Goal: Information Seeking & Learning: Check status

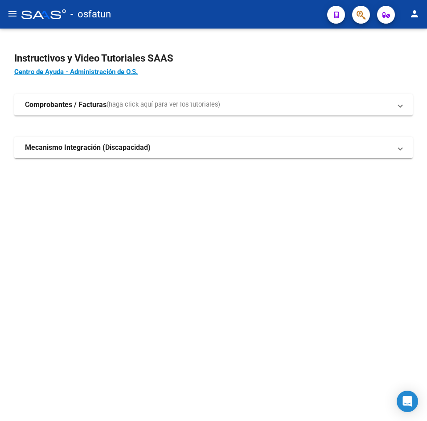
click at [9, 15] on mat-icon "menu" at bounding box center [12, 13] width 11 height 11
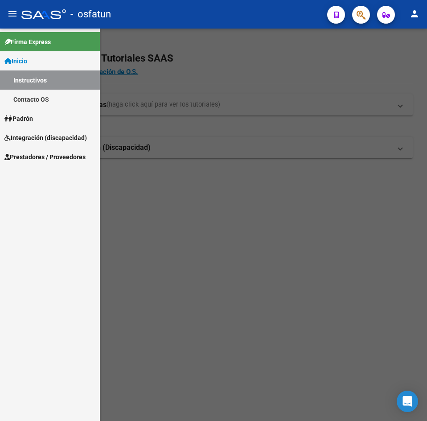
click at [46, 120] on link "Padrón" at bounding box center [50, 118] width 100 height 19
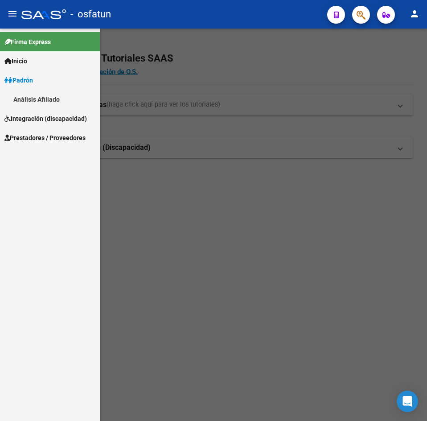
click at [223, 75] on div at bounding box center [213, 225] width 427 height 392
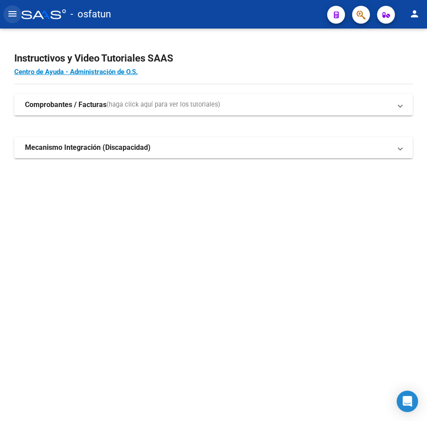
click at [12, 21] on button "menu" at bounding box center [13, 14] width 18 height 18
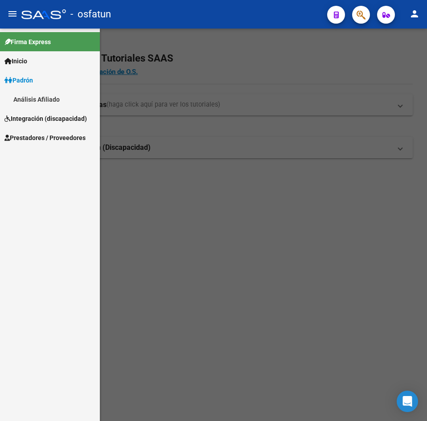
click at [39, 80] on link "Padrón" at bounding box center [50, 79] width 100 height 19
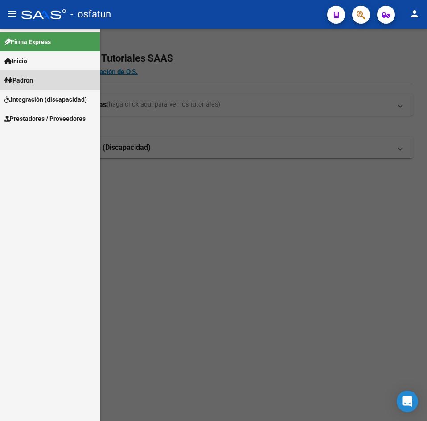
click at [39, 82] on link "Padrón" at bounding box center [50, 79] width 100 height 19
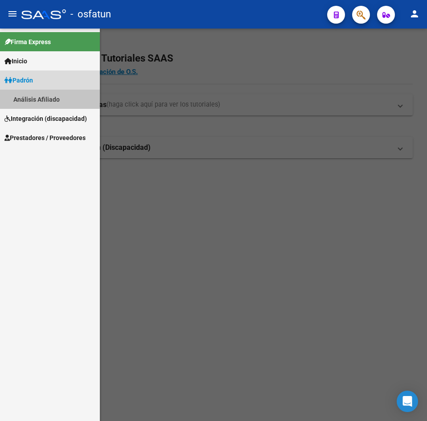
click at [41, 98] on link "Análisis Afiliado" at bounding box center [50, 99] width 100 height 19
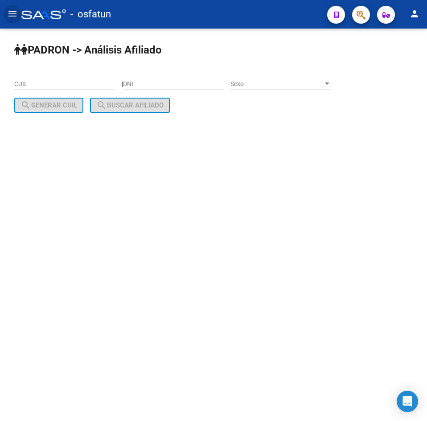
click at [157, 86] on input "DNI" at bounding box center [173, 84] width 101 height 8
paste input "37269527"
type input "37269527"
click at [282, 85] on span "Sexo" at bounding box center [276, 84] width 93 height 8
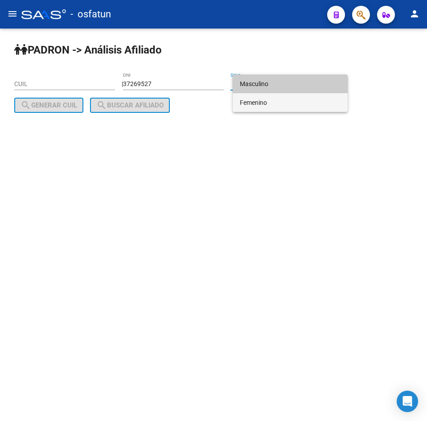
click at [274, 97] on span "Femenino" at bounding box center [290, 102] width 101 height 19
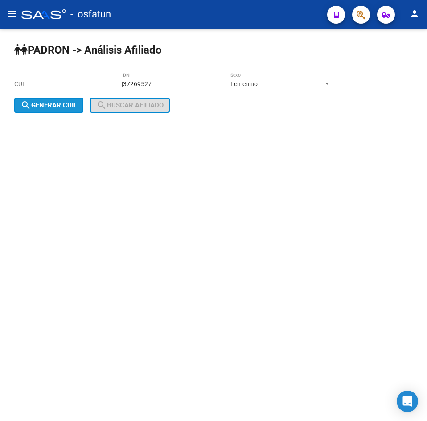
click at [70, 107] on span "search Generar CUIL" at bounding box center [49, 105] width 57 height 8
type input "27-37269527-2"
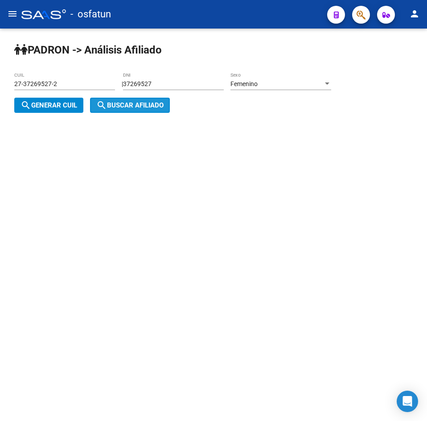
click at [119, 107] on span "search Buscar afiliado" at bounding box center [129, 105] width 67 height 8
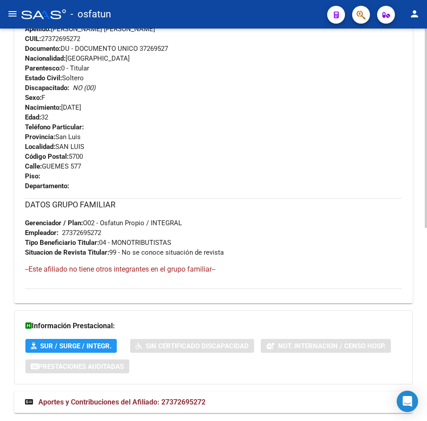
scroll to position [380, 0]
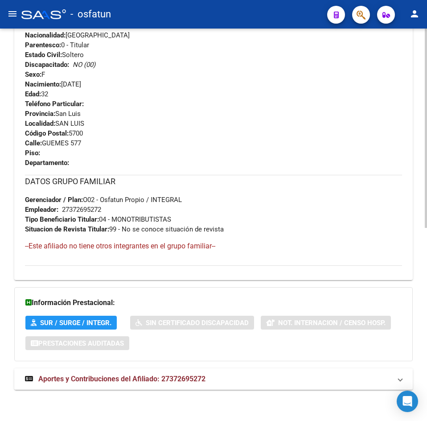
click at [158, 383] on strong "Aportes y Contribuciones del Afiliado: 27372695272" at bounding box center [115, 379] width 180 height 10
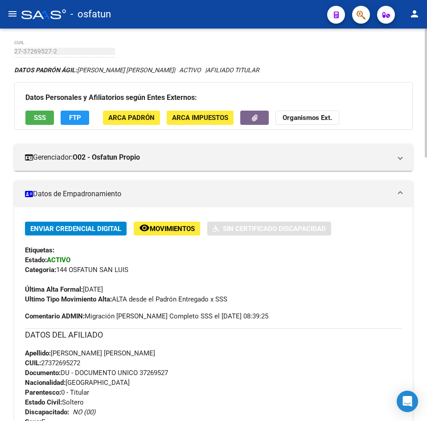
scroll to position [0, 0]
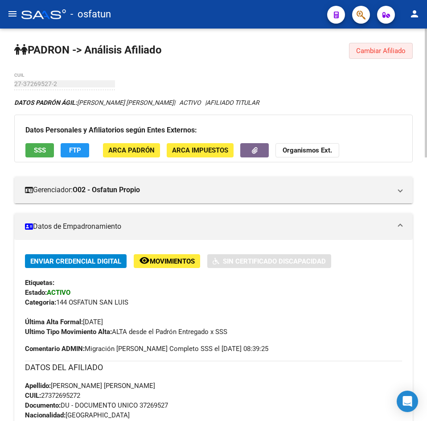
click at [384, 50] on span "Cambiar Afiliado" at bounding box center [380, 51] width 49 height 8
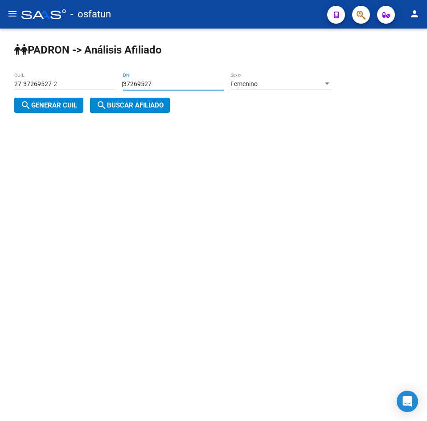
drag, startPoint x: 193, startPoint y: 80, endPoint x: 90, endPoint y: 90, distance: 104.3
click at [90, 90] on app-analisis-afiliado "[PERSON_NAME] -> Análisis Afiliado 27-37269527-2 CUIL | 37269527 DNI Femenino S…" at bounding box center [176, 94] width 324 height 29
paste input "9172384"
type input "39172384"
click at [36, 107] on span "search Generar CUIL" at bounding box center [49, 105] width 57 height 8
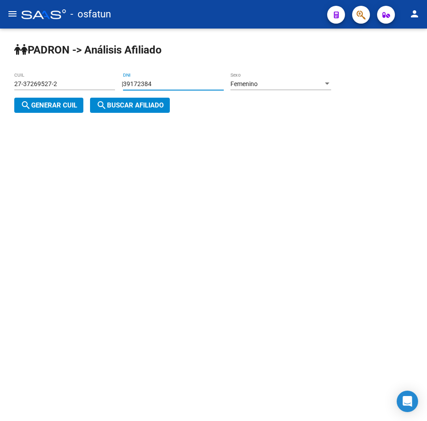
type input "27-39172384-8"
click at [188, 122] on div "[PERSON_NAME] -> Análisis Afiliado 27-39172384-8 CUIL | 39172384 DNI Femenino S…" at bounding box center [213, 85] width 427 height 113
click at [152, 107] on span "search Buscar afiliado" at bounding box center [129, 105] width 67 height 8
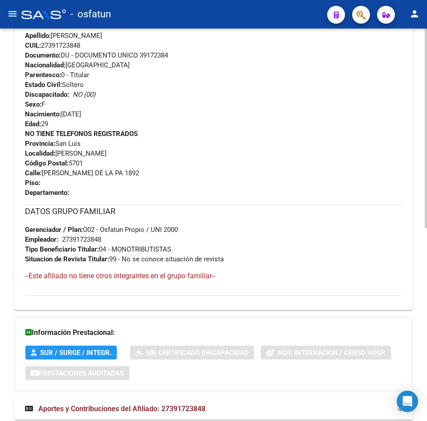
scroll to position [380, 0]
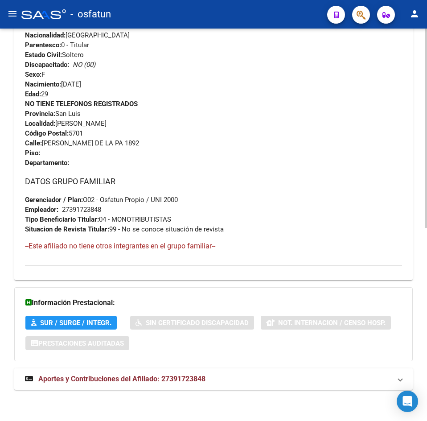
click at [175, 370] on mat-expansion-panel-header "Aportes y Contribuciones del Afiliado: 27391723848" at bounding box center [213, 378] width 398 height 21
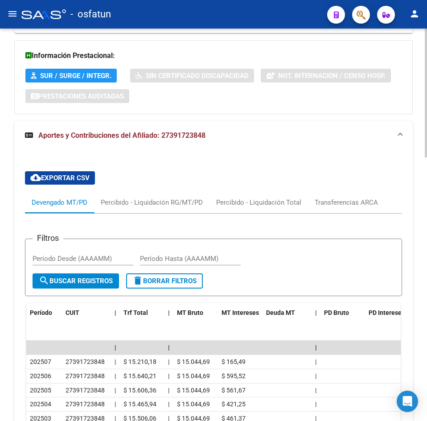
scroll to position [801, 0]
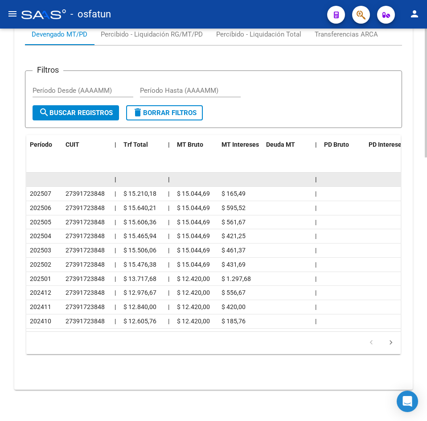
click at [135, 172] on datatable-body-cell at bounding box center [142, 179] width 45 height 14
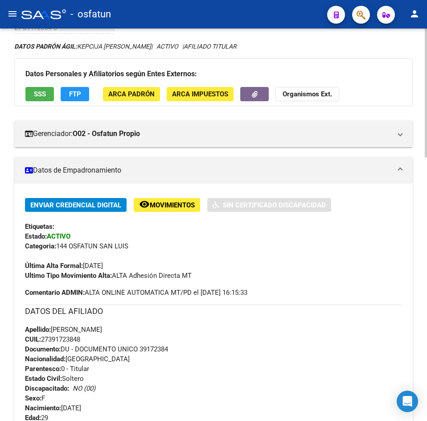
scroll to position [0, 0]
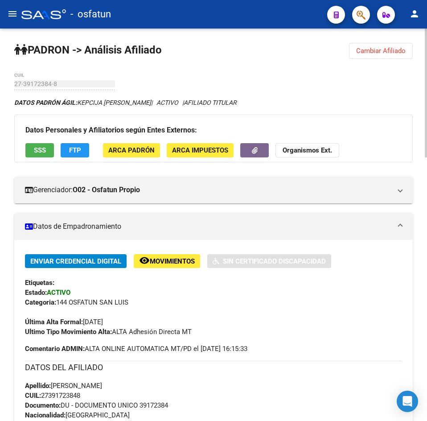
click at [381, 55] on button "Cambiar Afiliado" at bounding box center [381, 51] width 64 height 16
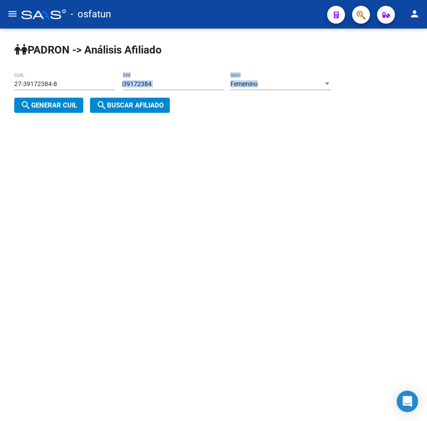
drag, startPoint x: 221, startPoint y: 76, endPoint x: -9, endPoint y: 100, distance: 230.7
click at [0, 100] on html "menu - osfatun person Firma Express Inicio Instructivos Contacto OS [PERSON_NAM…" at bounding box center [213, 210] width 427 height 421
click at [165, 88] on div "39172384 DNI" at bounding box center [173, 81] width 101 height 18
drag, startPoint x: 183, startPoint y: 86, endPoint x: 60, endPoint y: 87, distance: 123.0
click at [60, 87] on app-analisis-afiliado "[PERSON_NAME] -> Análisis Afiliado 27-39172384-8 CUIL | 39172384 DNI Femenino S…" at bounding box center [176, 94] width 324 height 29
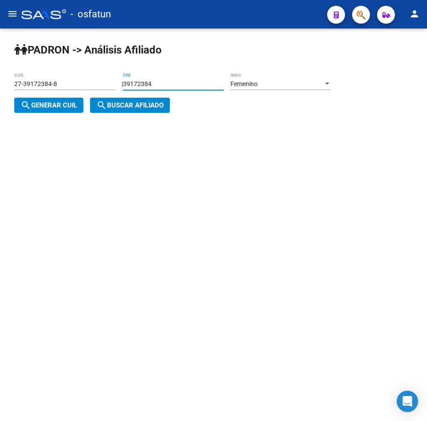
paste input "23202642"
type input "23202642"
click at [266, 88] on div "Femenino Sexo" at bounding box center [280, 81] width 101 height 18
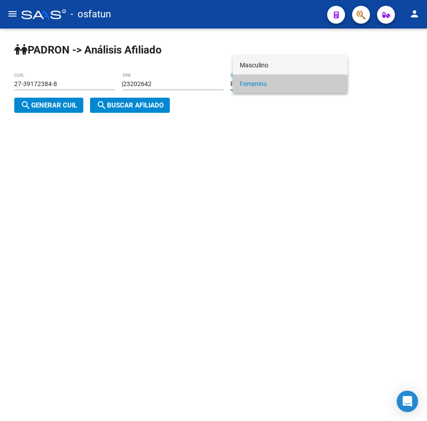
click at [242, 64] on span "Masculino" at bounding box center [290, 65] width 101 height 19
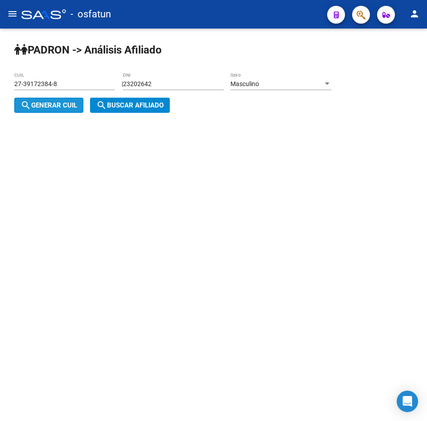
click at [62, 103] on span "search Generar CUIL" at bounding box center [49, 105] width 57 height 8
type input "20-23202642-2"
click at [119, 106] on span "search Buscar afiliado" at bounding box center [129, 105] width 67 height 8
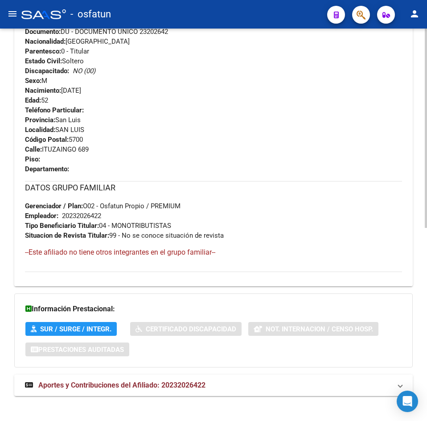
scroll to position [380, 0]
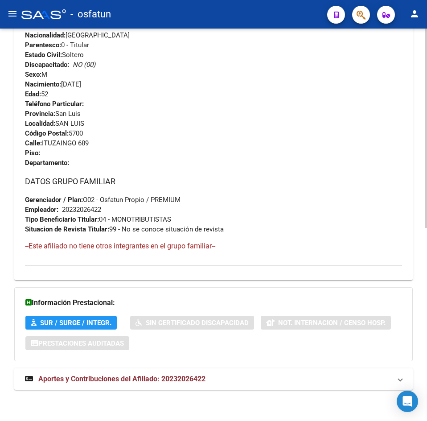
click at [148, 386] on mat-expansion-panel-header "Aportes y Contribuciones del Afiliado: 20232026422" at bounding box center [213, 378] width 398 height 21
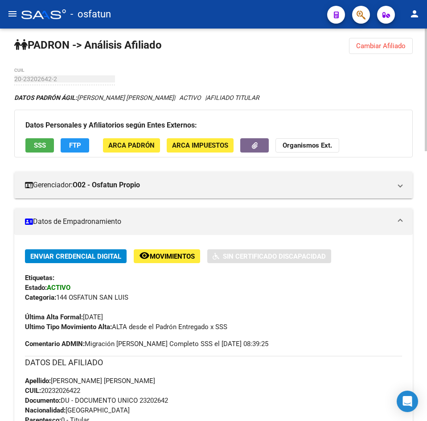
scroll to position [0, 0]
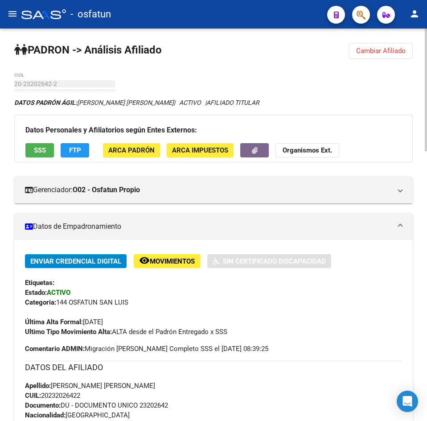
click at [237, 326] on div "Última Alta Formal: [DATE]" at bounding box center [213, 317] width 377 height 20
